Goal: Task Accomplishment & Management: Use online tool/utility

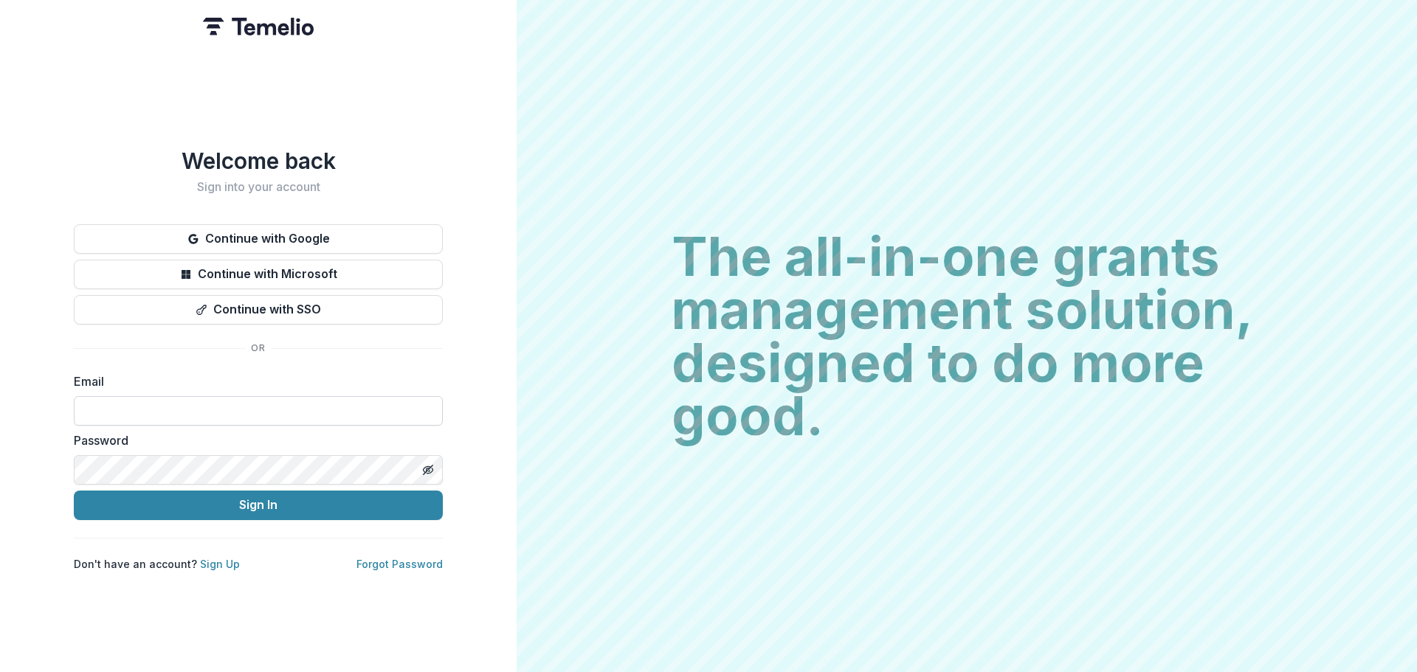
click at [236, 398] on input at bounding box center [258, 411] width 369 height 30
type input "**********"
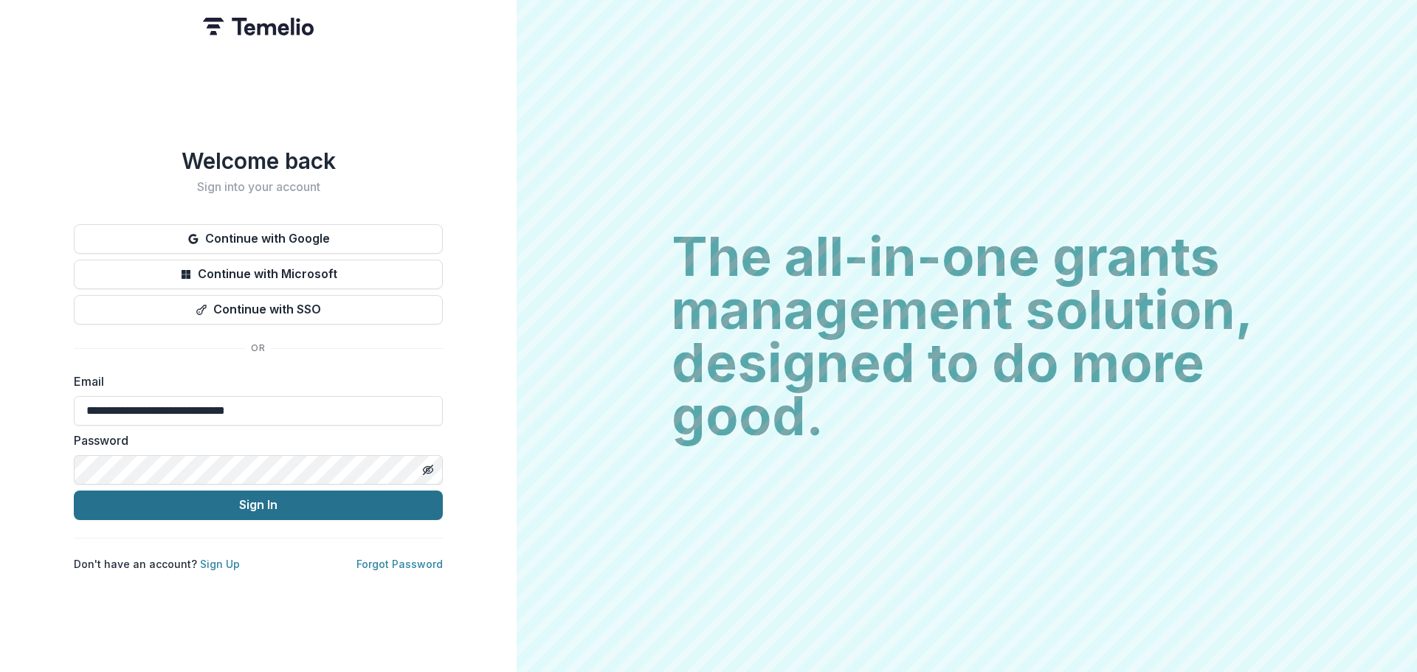
click at [333, 505] on button "Sign In" at bounding box center [258, 506] width 369 height 30
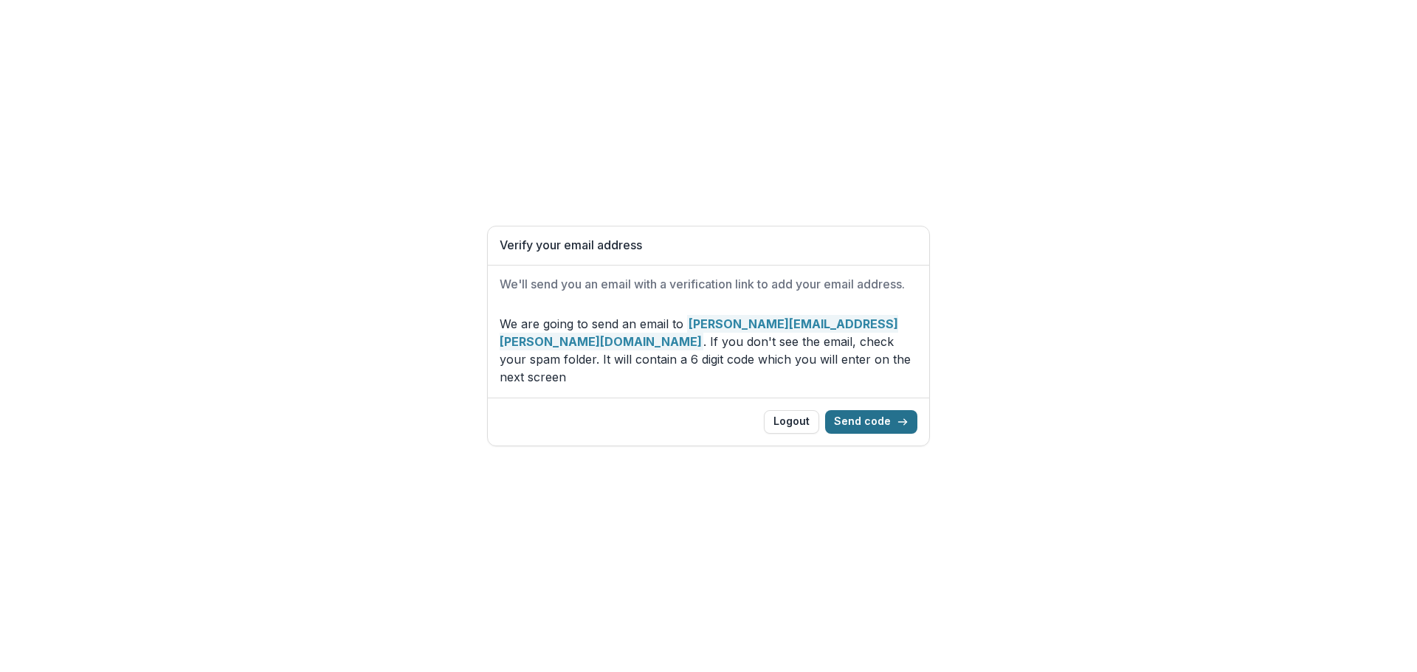
click at [869, 417] on button "Send code" at bounding box center [871, 422] width 92 height 24
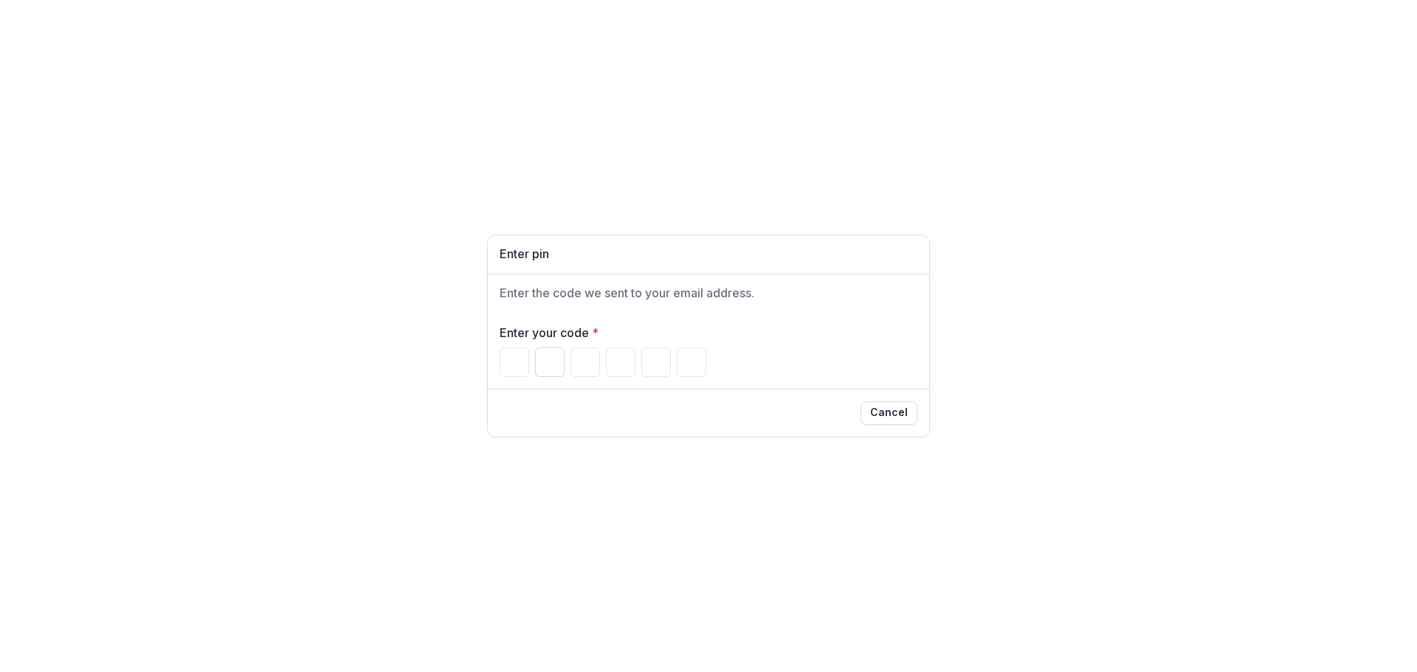
paste input "******"
type input "*"
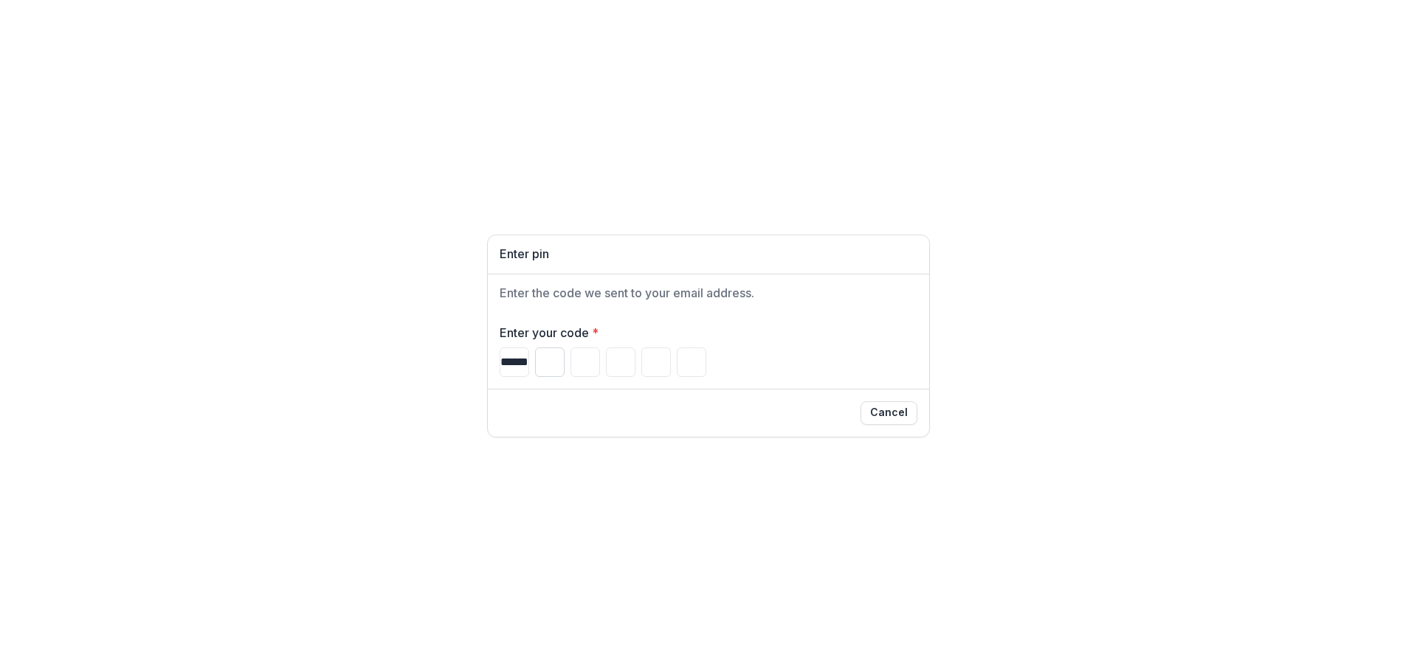
type input "*"
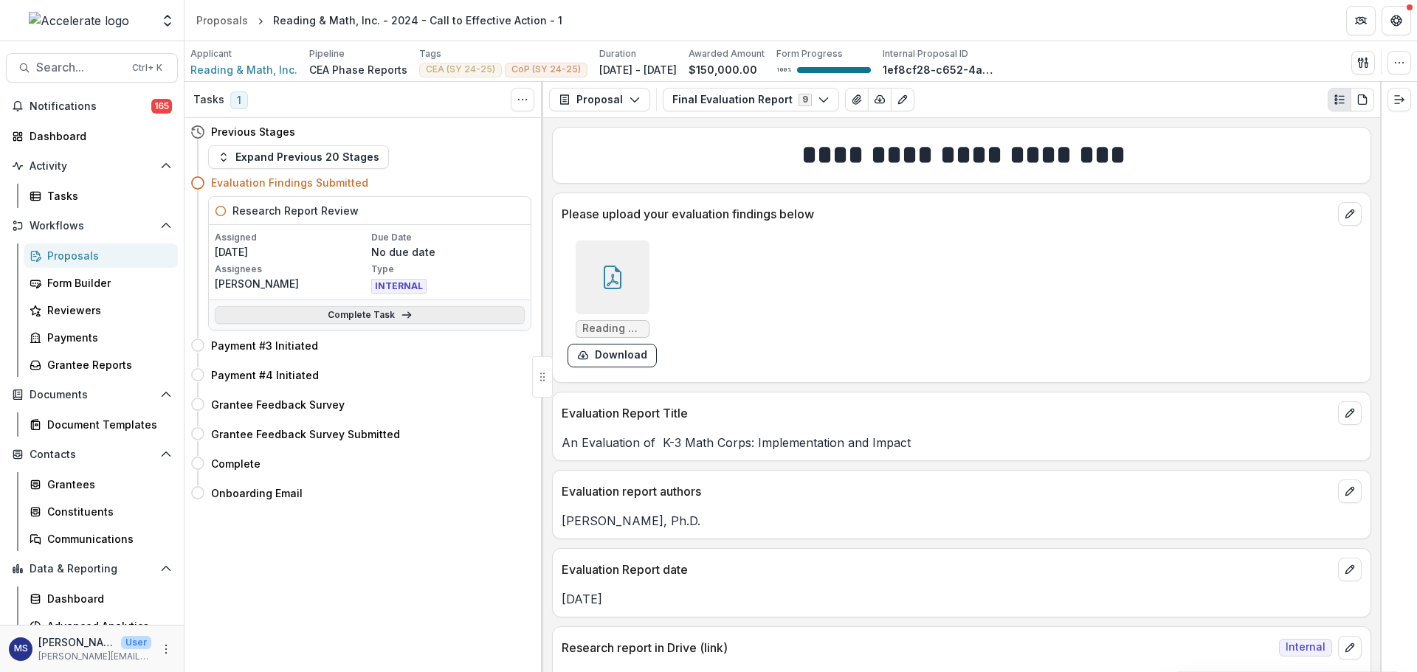
click at [379, 313] on link "Complete Task" at bounding box center [370, 315] width 310 height 18
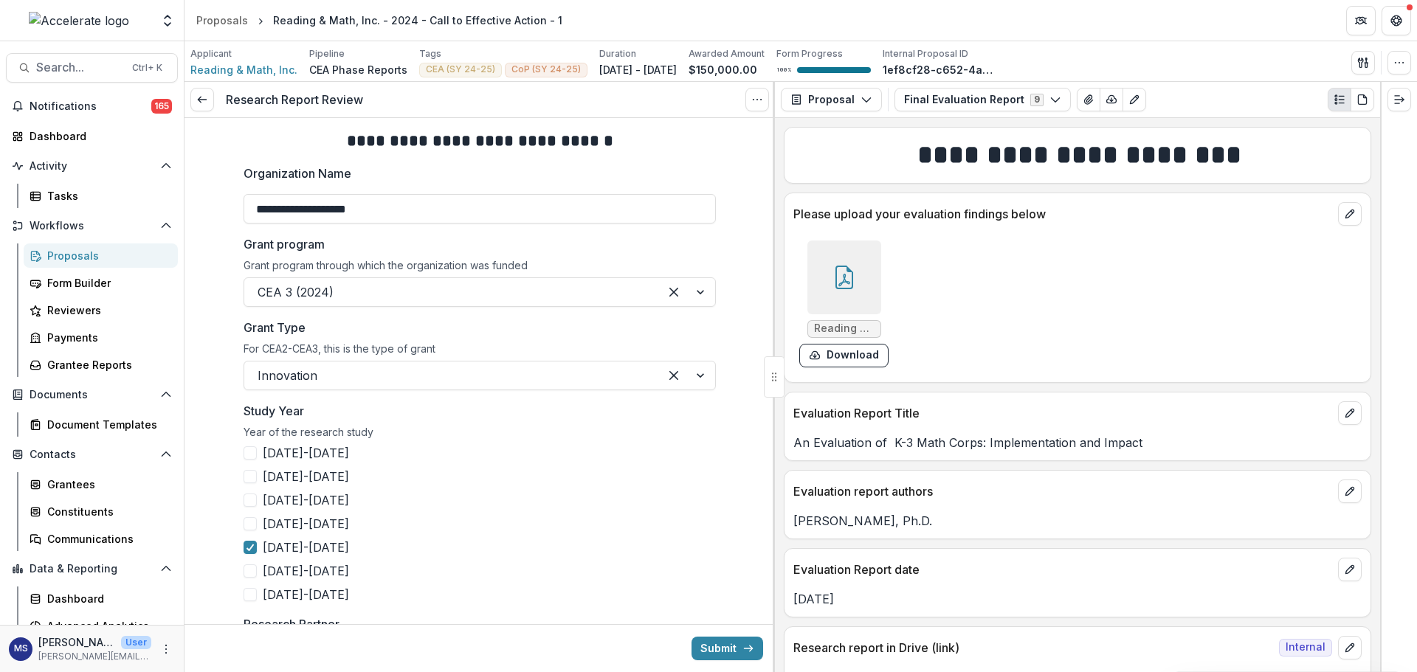
click at [842, 286] on icon at bounding box center [845, 278] width 24 height 24
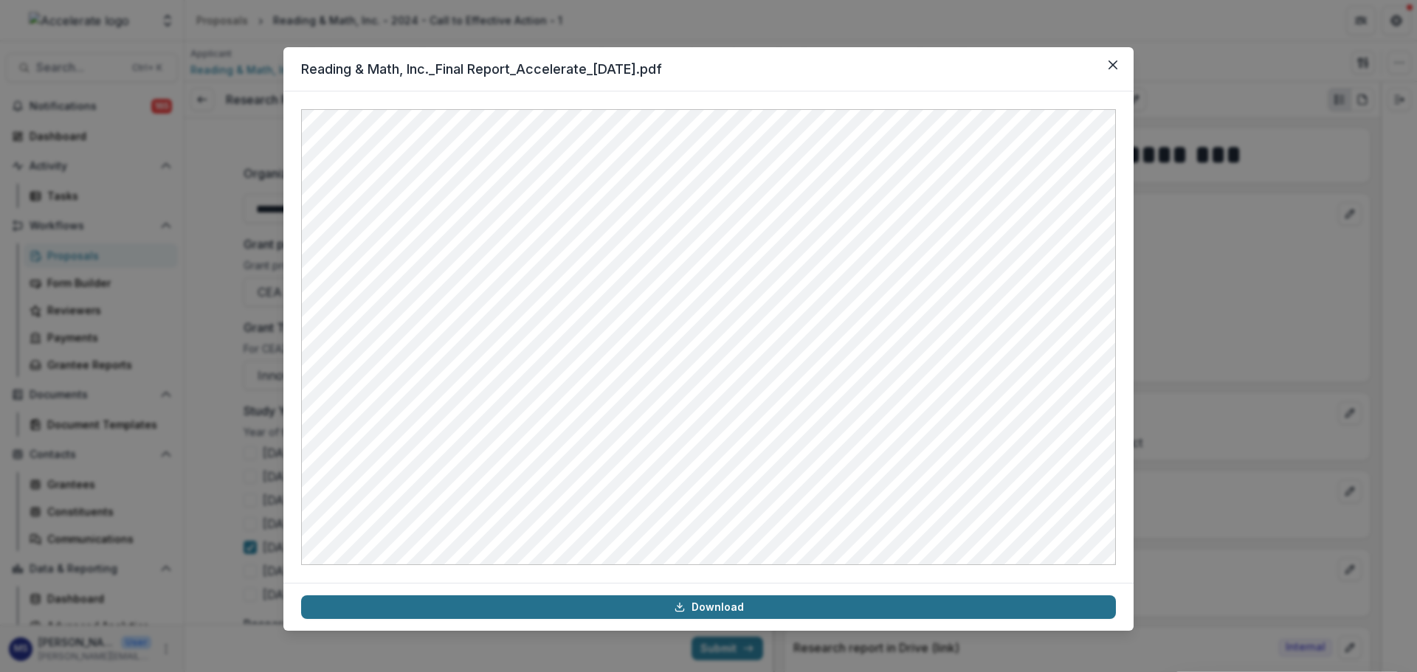
click at [718, 604] on link "Download" at bounding box center [708, 608] width 815 height 24
click at [1117, 67] on icon "Close" at bounding box center [1113, 65] width 9 height 9
